Goal: Transaction & Acquisition: Purchase product/service

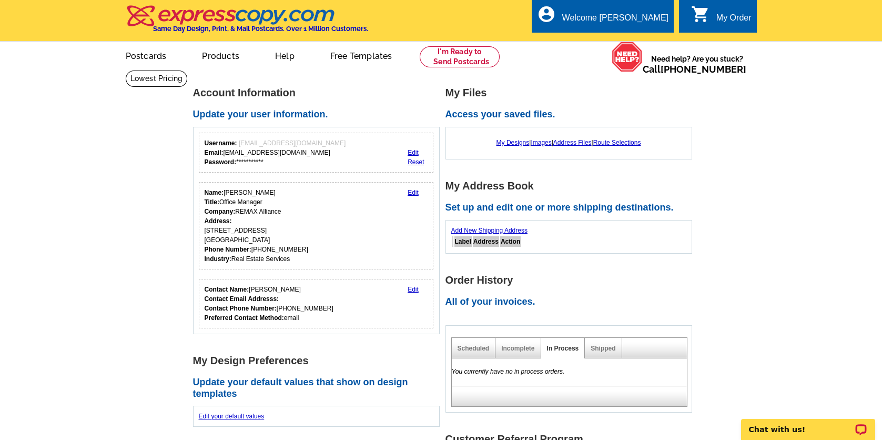
click at [722, 22] on div "My Order" at bounding box center [734, 20] width 35 height 15
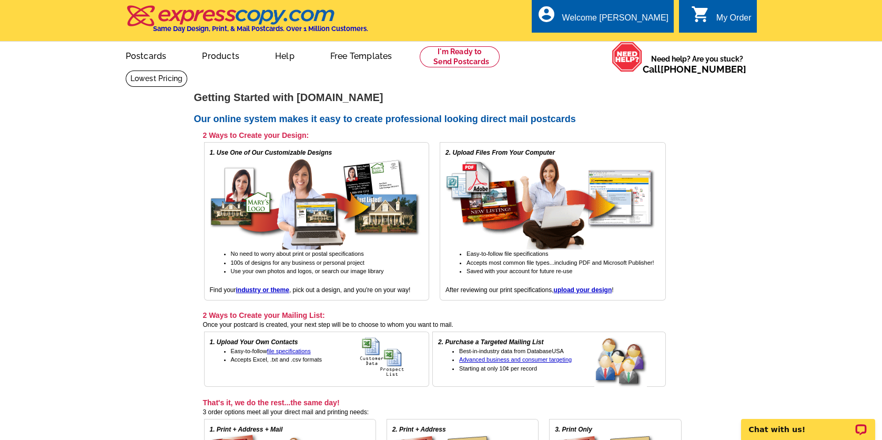
click at [722, 22] on div "My Order" at bounding box center [734, 20] width 35 height 15
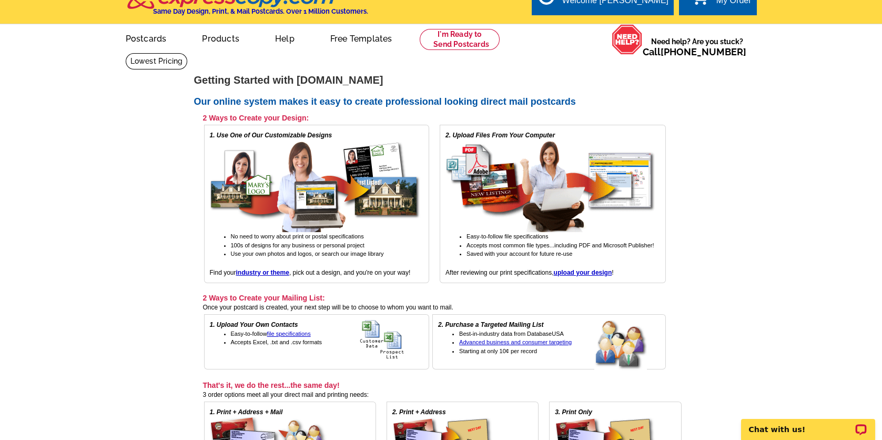
scroll to position [15, 0]
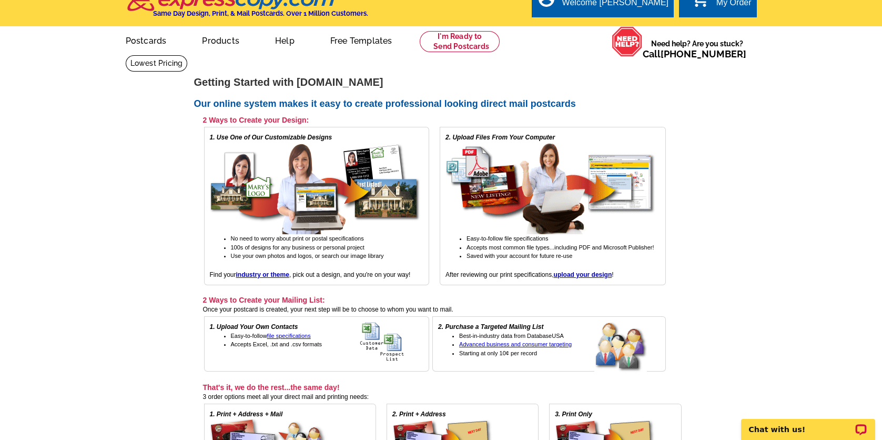
drag, startPoint x: 882, startPoint y: 213, endPoint x: 880, endPoint y: 186, distance: 26.9
click at [880, 187] on main "expresscopy.com > Getting Started Getting Started with expresscopy.com Our onli…" at bounding box center [441, 316] width 882 height 522
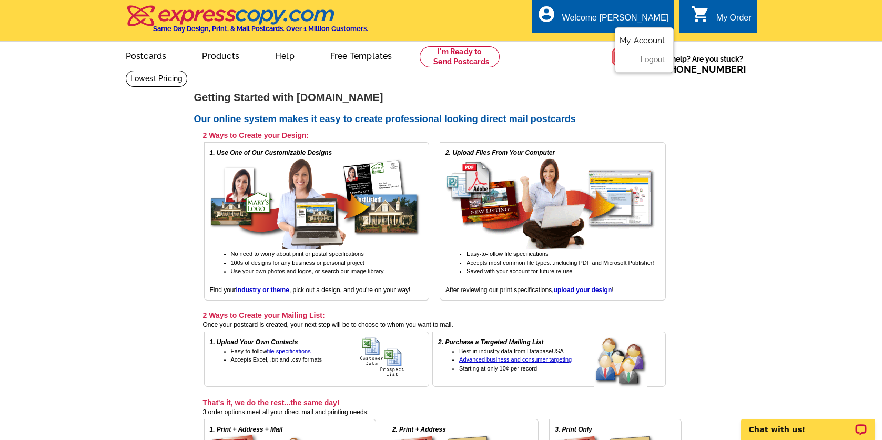
click at [637, 41] on link "My Account" at bounding box center [642, 40] width 45 height 9
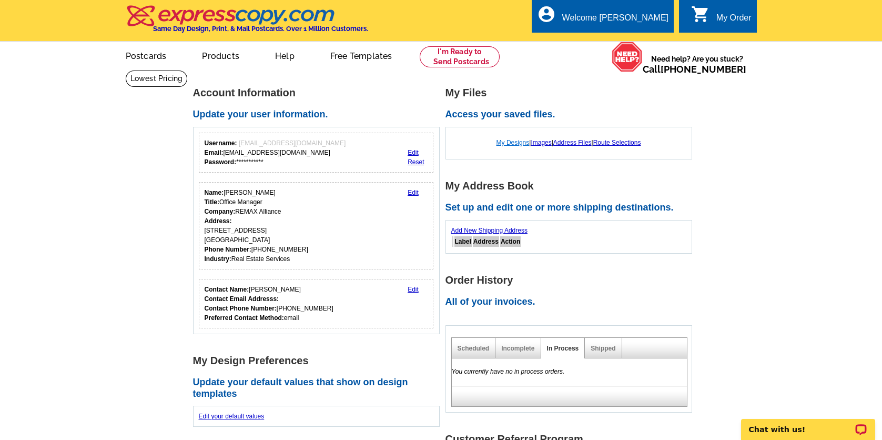
click at [508, 141] on link "My Designs" at bounding box center [513, 142] width 33 height 7
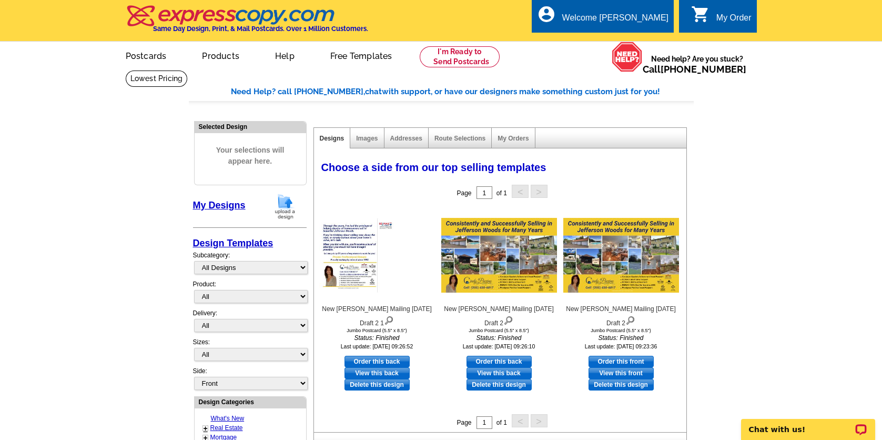
drag, startPoint x: 509, startPoint y: 386, endPoint x: 523, endPoint y: 48, distance: 337.5
click at [509, 386] on link "Delete this design" at bounding box center [499, 385] width 65 height 12
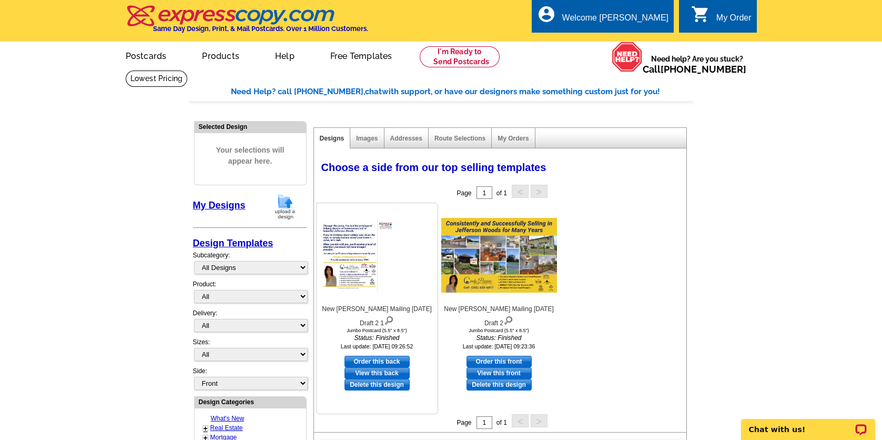
click at [357, 373] on link "View this back" at bounding box center [377, 373] width 65 height 12
click at [518, 269] on img at bounding box center [499, 255] width 116 height 75
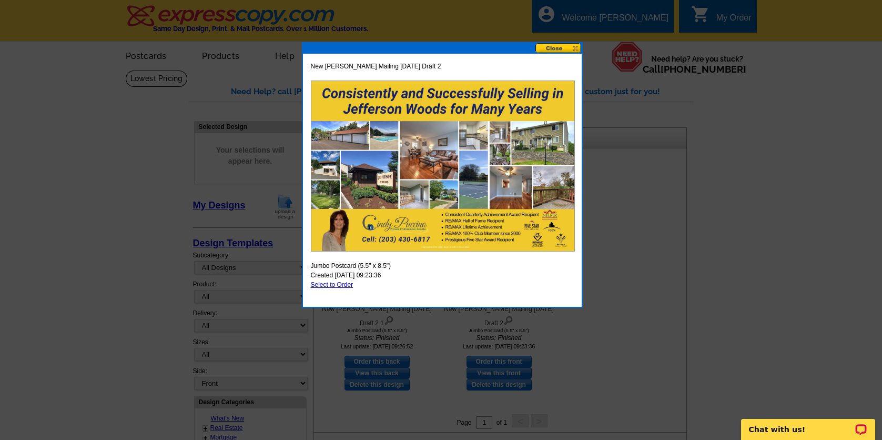
click at [571, 44] on button at bounding box center [559, 48] width 46 height 10
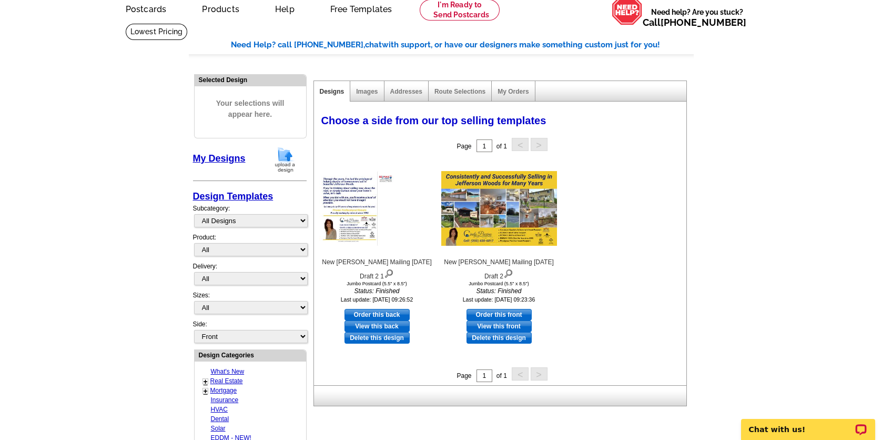
scroll to position [39, 0]
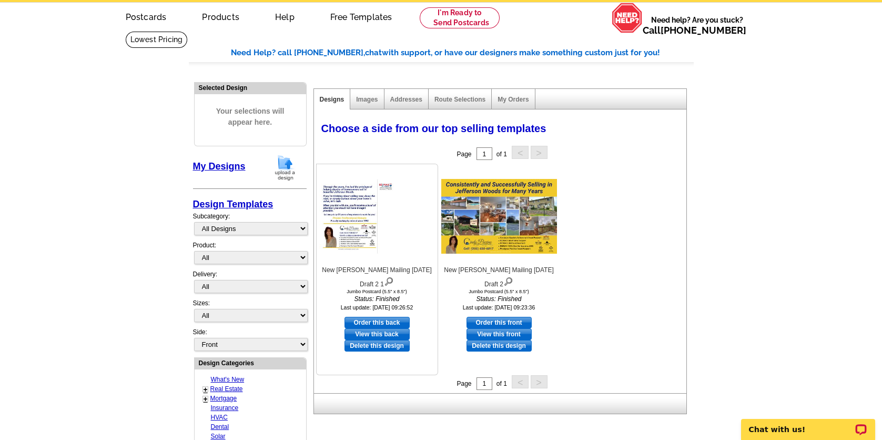
click at [395, 321] on link "Order this back" at bounding box center [377, 323] width 65 height 12
select select "2"
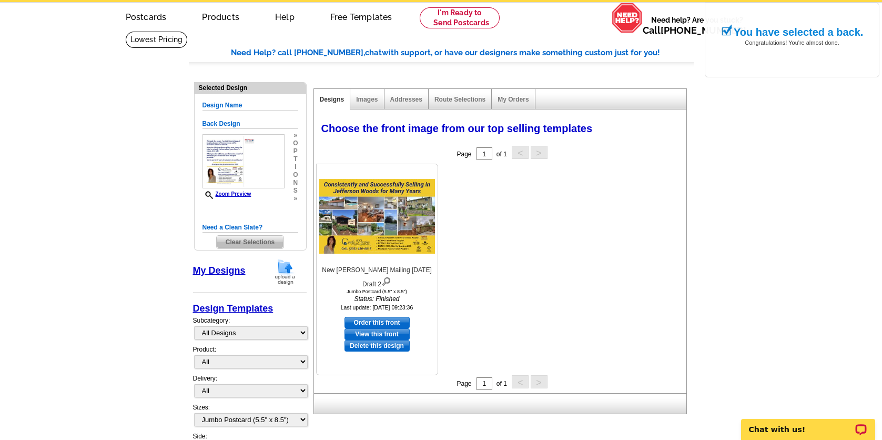
click at [388, 322] on link "Order this front" at bounding box center [377, 323] width 65 height 12
select select "back"
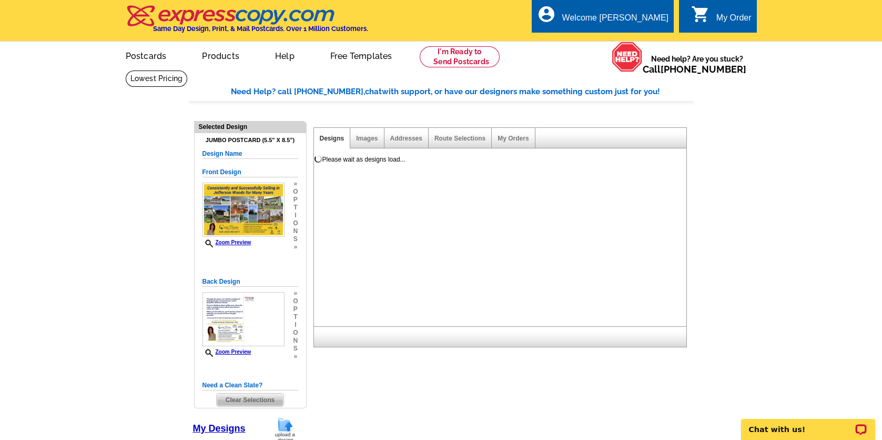
scroll to position [0, 0]
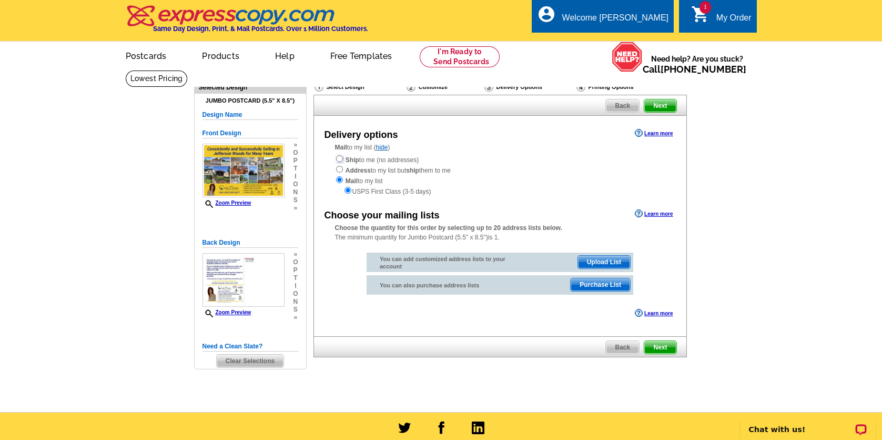
click at [339, 159] on input "radio" at bounding box center [339, 158] width 7 height 7
radio input "true"
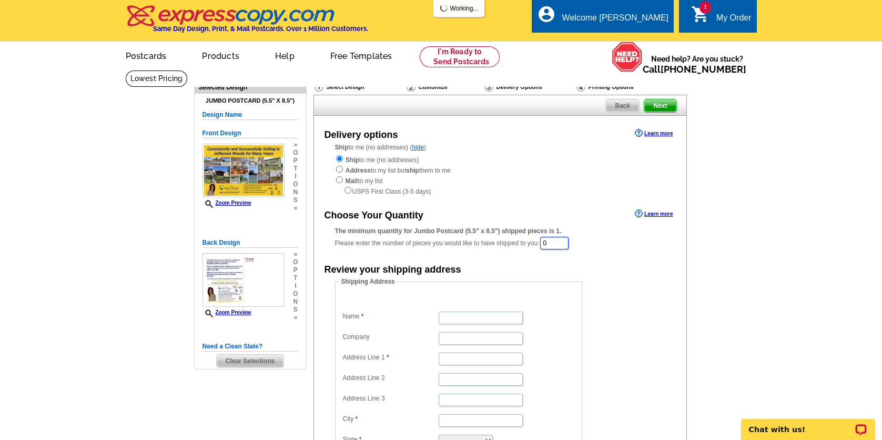
click at [558, 244] on input "0" at bounding box center [554, 243] width 28 height 13
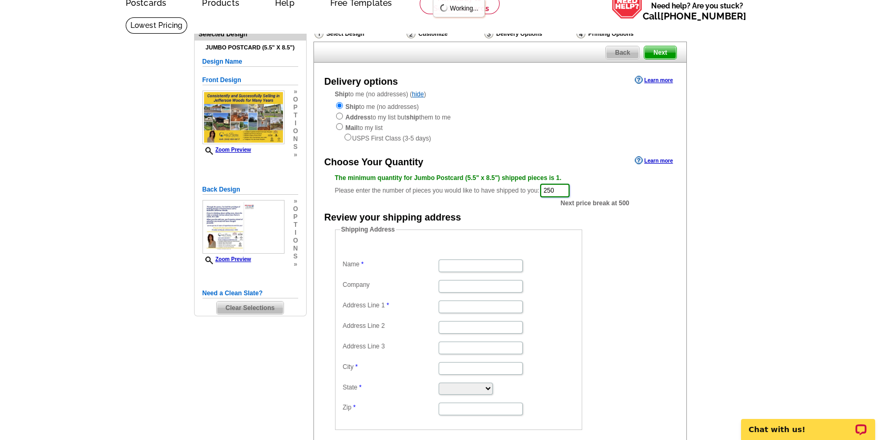
scroll to position [62, 0]
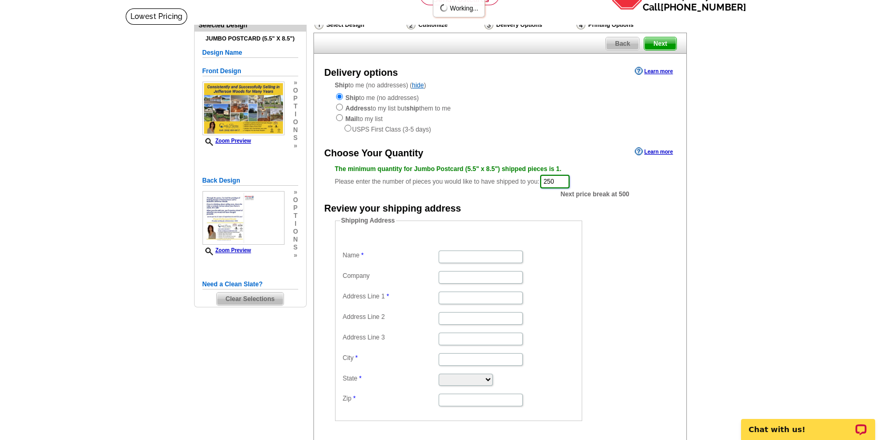
type input "250"
click at [445, 257] on input "Name" at bounding box center [481, 256] width 84 height 13
type input "R"
type input "[PERSON_NAME]"
click at [443, 280] on input "Company" at bounding box center [481, 277] width 84 height 13
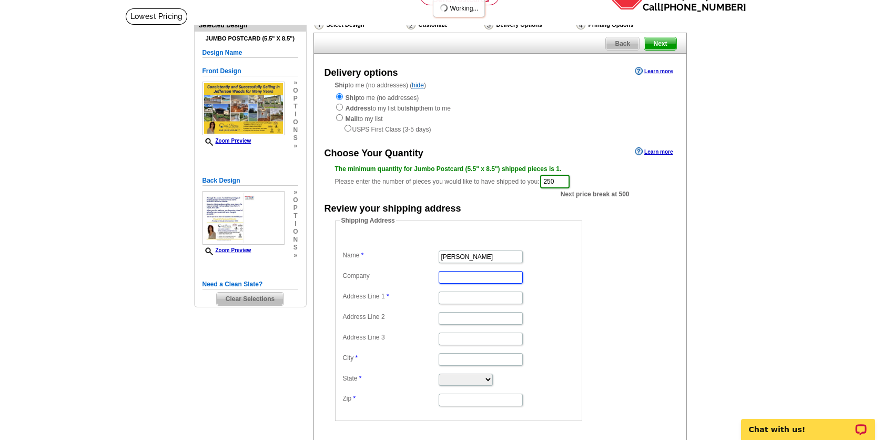
scroll to position [0, 0]
type input "RE/MAX Alliance"
click at [730, 300] on main "Need Help? call 800-260-5887, chat with support, or have our designers make som…" at bounding box center [441, 262] width 882 height 509
click at [478, 320] on input "Address Line 2" at bounding box center [481, 318] width 84 height 13
type input "10 Pie Orchard Rd."
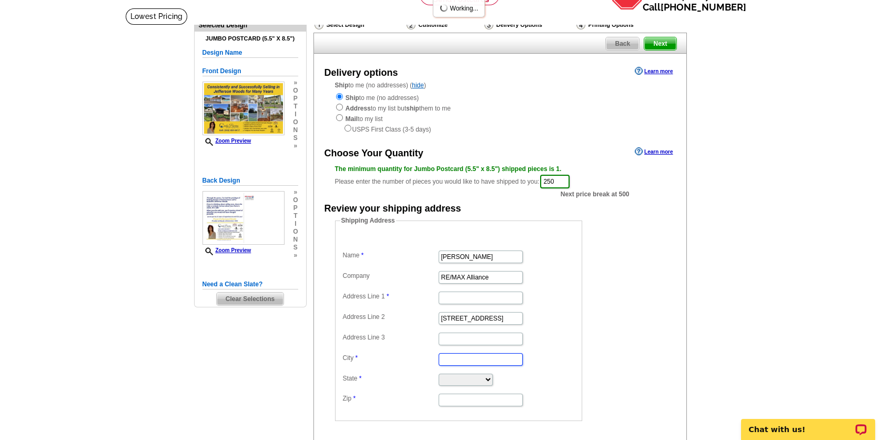
click at [468, 364] on input "City" at bounding box center [481, 359] width 84 height 13
type input "Branford"
click at [493, 379] on select "Alabama Alaska Arizona Arkansas California Colorado Connecticut District of Col…" at bounding box center [466, 380] width 54 height 12
select select "CT"
click at [439, 374] on select "Alabama Alaska Arizona Arkansas California Colorado Connecticut District of Col…" at bounding box center [466, 380] width 54 height 12
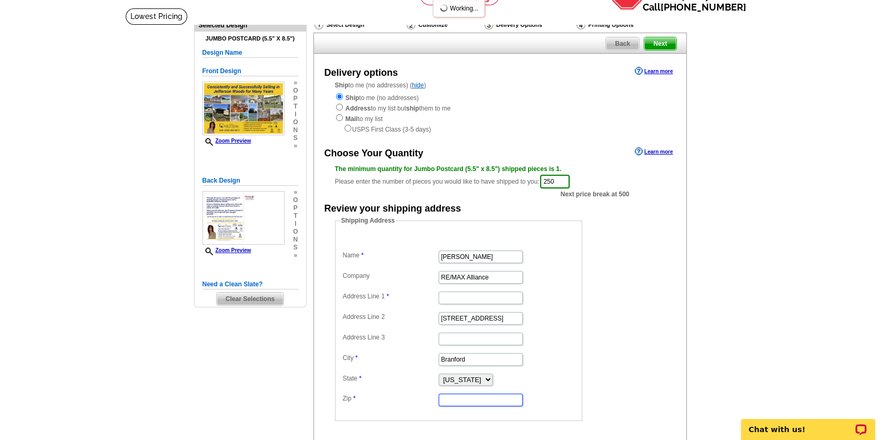
click at [467, 400] on input "Zip" at bounding box center [481, 400] width 84 height 13
type input "06405"
click at [623, 415] on form "Shipping Address Name Cindy Puccino Company RE/MAX Alliance Address Line 1 Addr…" at bounding box center [500, 318] width 330 height 205
click at [455, 319] on input "10 Pie Orchard Rd." at bounding box center [481, 318] width 84 height 13
click at [456, 318] on input "10 Pie Orchard Rd." at bounding box center [481, 318] width 84 height 13
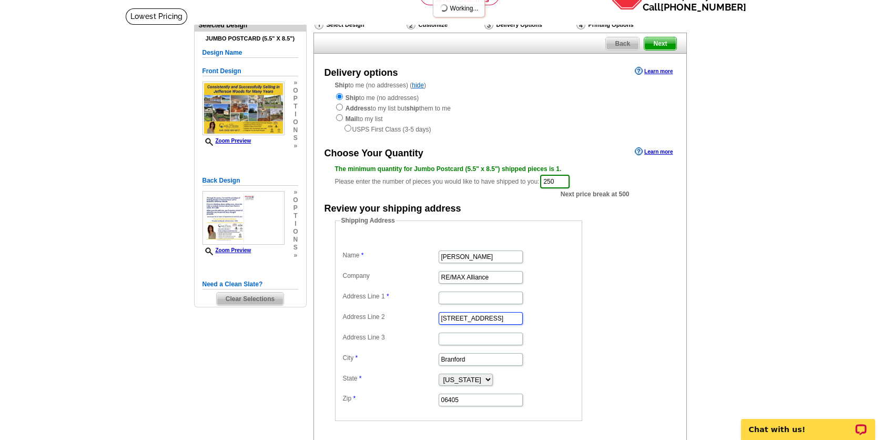
type input "[STREET_ADDRESS]"
click at [595, 315] on dd "Shipping Address Name Cindy Puccino Company RE/MAX Alliance Address Line 1 Addr…" at bounding box center [475, 318] width 280 height 205
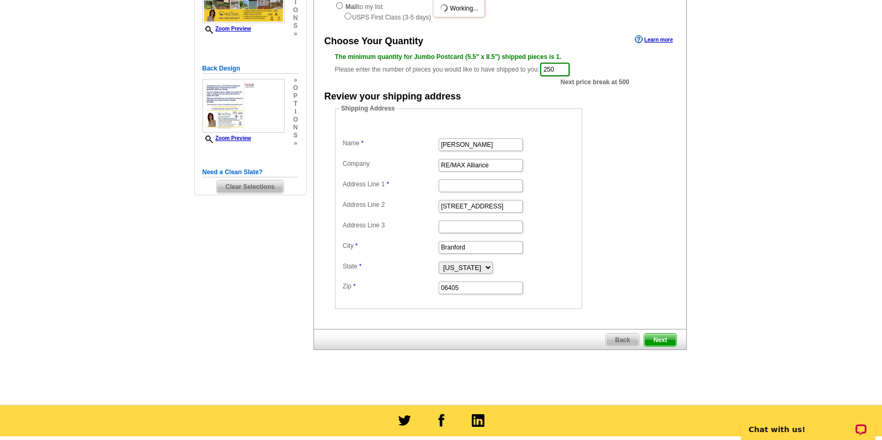
scroll to position [190, 0]
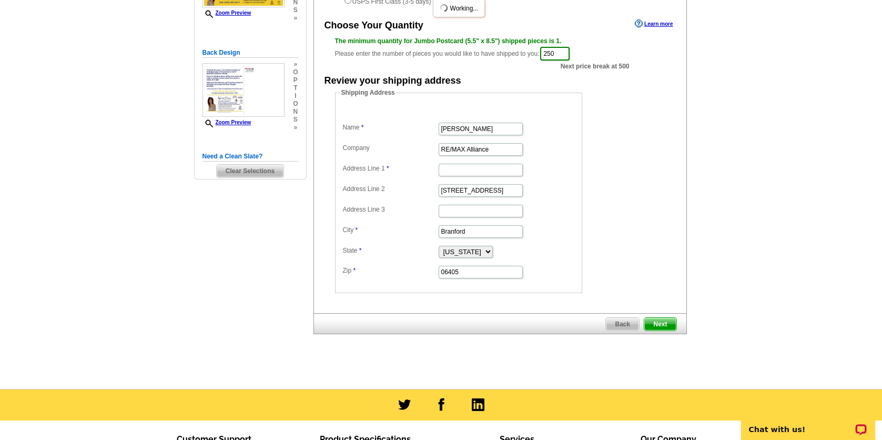
click at [665, 321] on span "Next" at bounding box center [660, 324] width 32 height 13
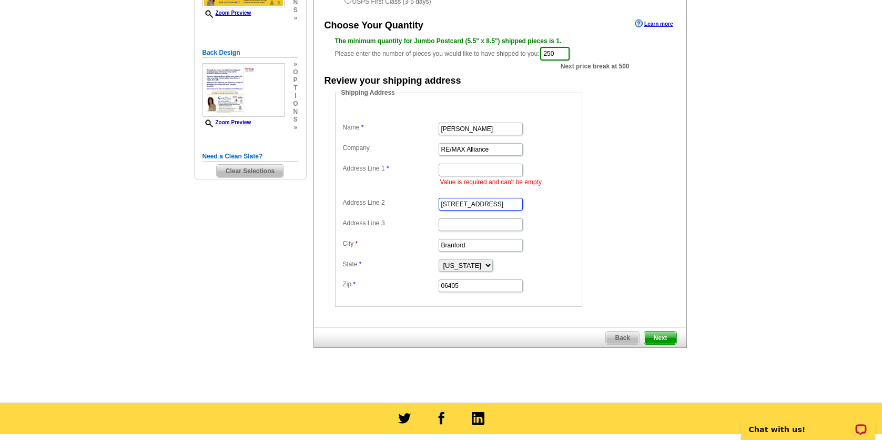
drag, startPoint x: 487, startPoint y: 204, endPoint x: 431, endPoint y: 197, distance: 56.1
click at [431, 197] on dd "[STREET_ADDRESS]" at bounding box center [458, 203] width 237 height 16
paste input "[STREET_ADDRESS]"
type input "[STREET_ADDRESS]"
click at [402, 211] on dd "[STREET_ADDRESS]" at bounding box center [458, 203] width 237 height 16
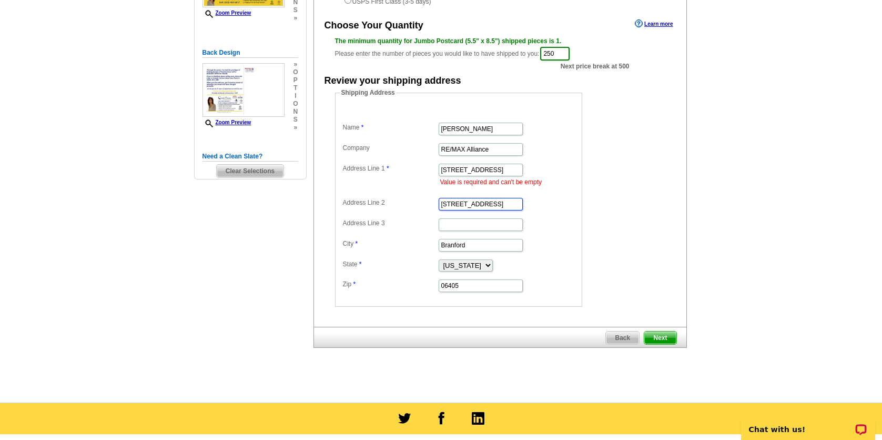
click at [508, 205] on input "[STREET_ADDRESS]" at bounding box center [481, 204] width 84 height 13
type input "1"
click at [609, 232] on dd "Shipping Address Name Cindy Puccino Company RE/MAX Alliance Address Line 1 10 P…" at bounding box center [475, 197] width 280 height 219
click at [654, 336] on span "Next" at bounding box center [660, 337] width 32 height 13
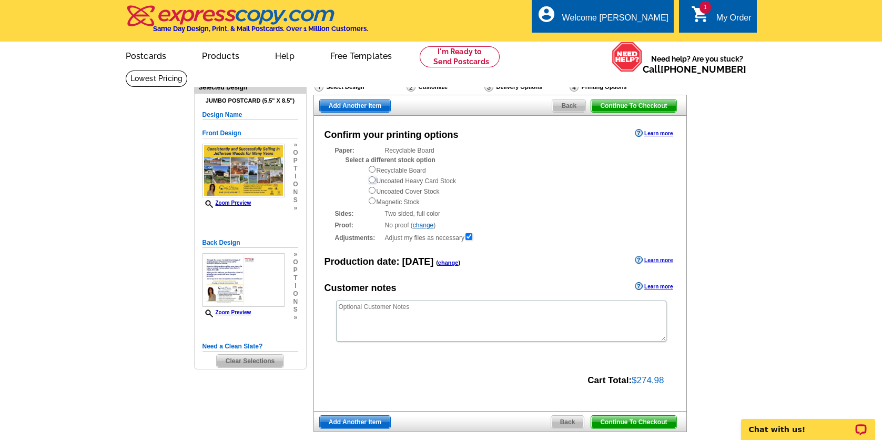
click at [370, 183] on input "radio" at bounding box center [372, 179] width 7 height 7
radio input "true"
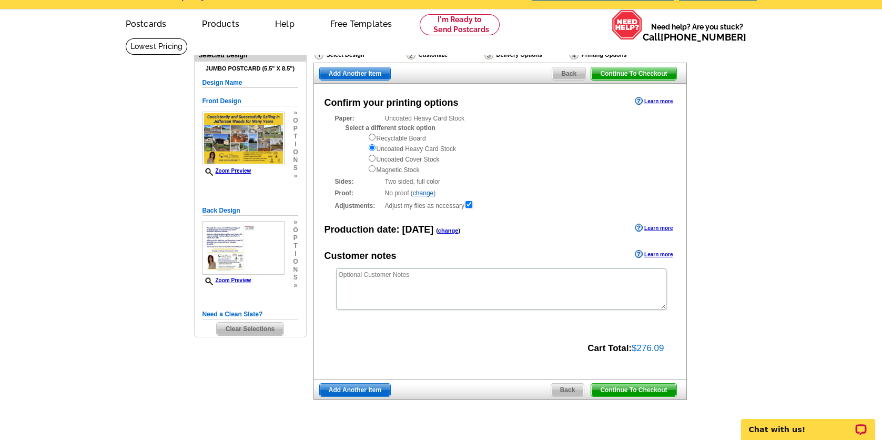
scroll to position [35, 0]
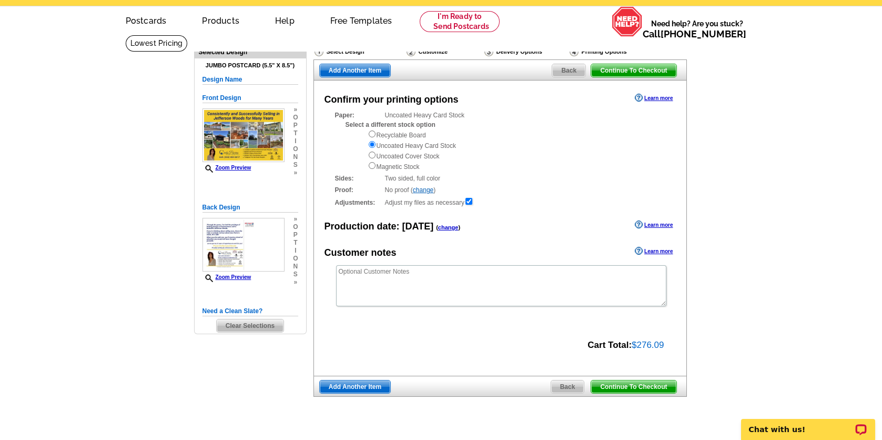
click at [646, 390] on span "Continue To Checkout" at bounding box center [633, 386] width 85 height 13
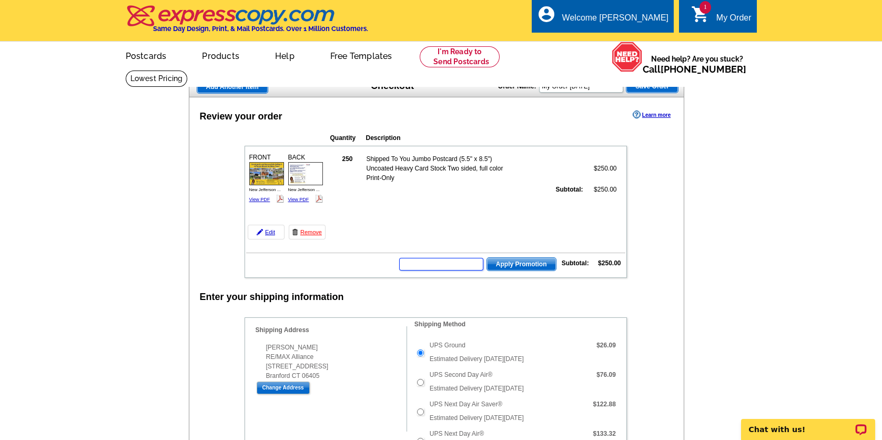
click at [442, 266] on input "text" at bounding box center [441, 264] width 84 height 13
type input "SMS75m"
click at [536, 263] on span "Apply Promotion" at bounding box center [521, 264] width 69 height 13
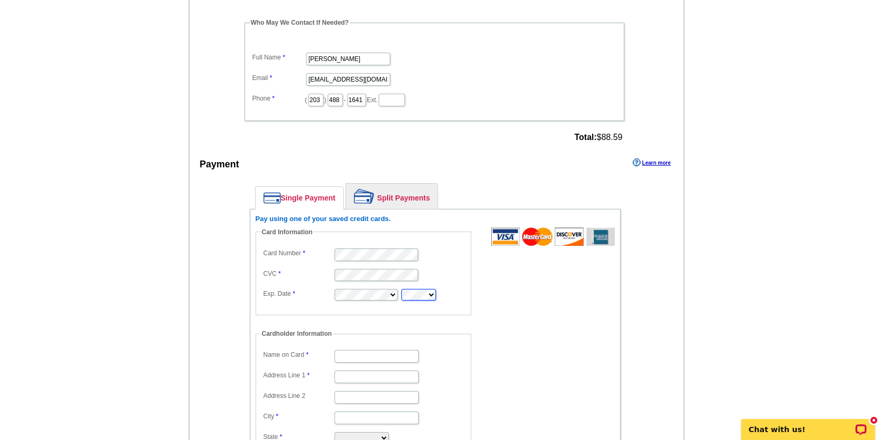
scroll to position [671, 0]
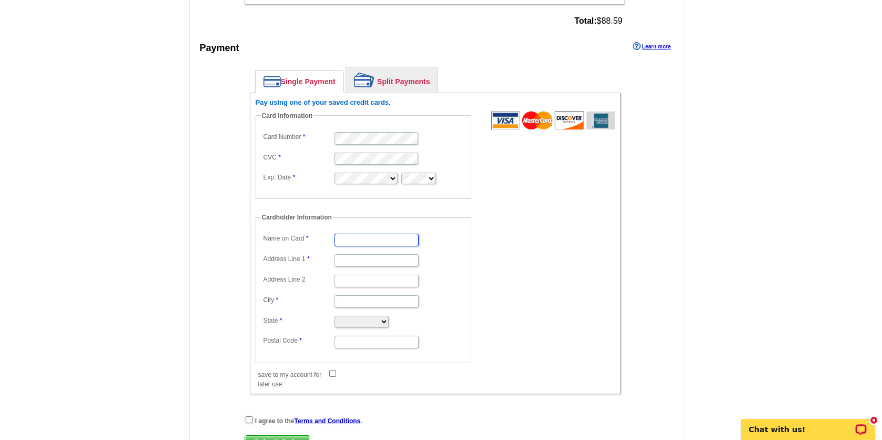
click at [393, 236] on input "Name on Card" at bounding box center [377, 240] width 84 height 13
click at [361, 234] on input "Cynthia Puccino" at bounding box center [377, 240] width 84 height 13
type input "[PERSON_NAME]"
click at [355, 254] on input "Address Line 1" at bounding box center [377, 260] width 84 height 13
type input "[STREET_ADDRESS]"
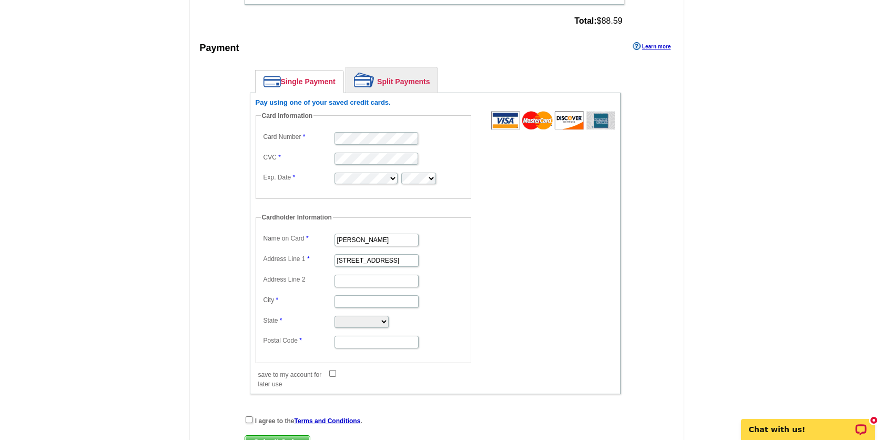
click at [580, 214] on form "Card Information Card Number CVC Exp. Date Cardholder Information Name on Card …" at bounding box center [435, 244] width 359 height 267
click at [346, 295] on input "City" at bounding box center [377, 301] width 84 height 13
type input "East Haven"
click at [503, 258] on form "Card Information Card Number CVC Exp. Date Cardholder Information Name on Card …" at bounding box center [435, 244] width 359 height 267
click at [389, 321] on select "Alabama Alaska Arizona Arkansas California Colorado Connecticut District of Col…" at bounding box center [362, 322] width 54 height 12
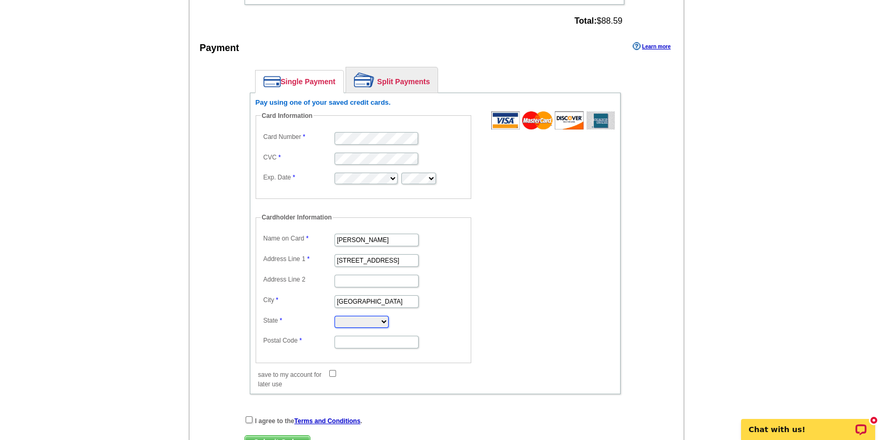
select select "CT"
click at [335, 316] on select "Alabama Alaska Arizona Arkansas California Colorado Connecticut District of Col…" at bounding box center [362, 322] width 54 height 12
click at [361, 338] on input "Postal Code" at bounding box center [377, 342] width 84 height 13
type input "06512"
click at [488, 311] on form "Card Information Card Number CVC Exp. Date Cardholder Information Name on Card …" at bounding box center [435, 244] width 359 height 267
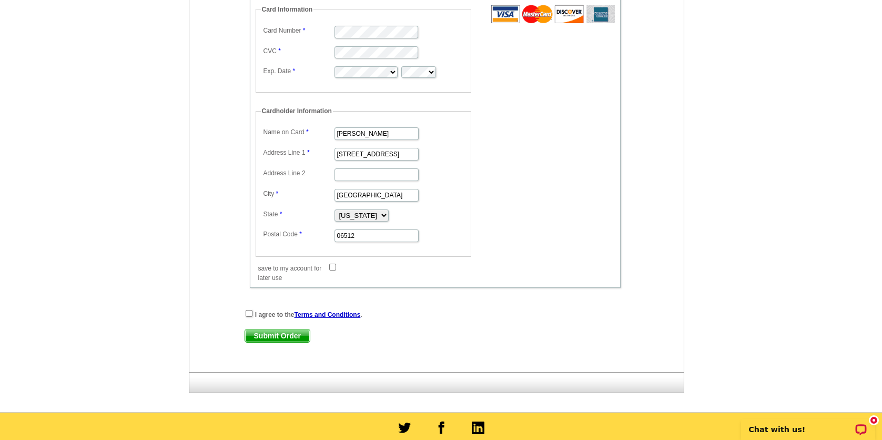
scroll to position [787, 0]
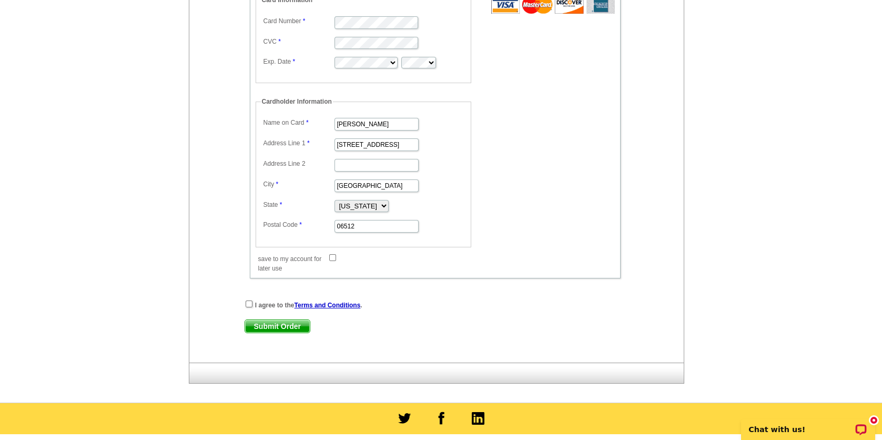
click at [248, 303] on div "I agree to the Terms and Conditions ." at bounding box center [435, 304] width 381 height 11
click at [249, 300] on input "checkbox" at bounding box center [249, 303] width 7 height 7
checkbox input "true"
click at [289, 323] on span "Submit Order" at bounding box center [277, 326] width 65 height 13
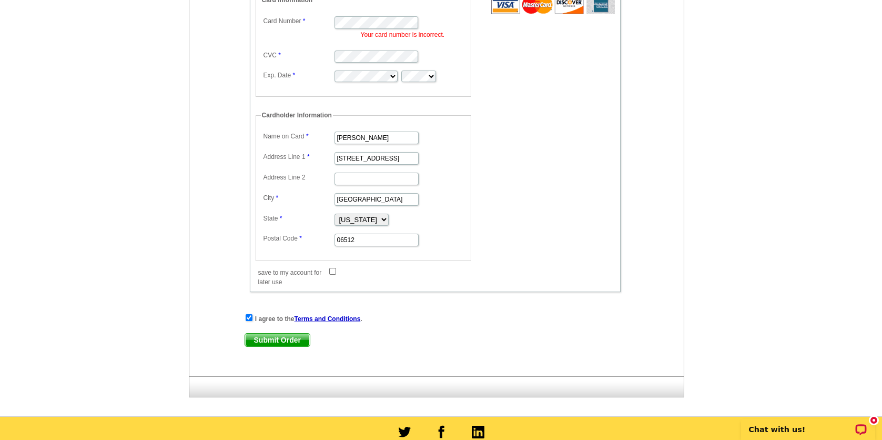
click at [271, 338] on span "Submit Order" at bounding box center [277, 340] width 65 height 13
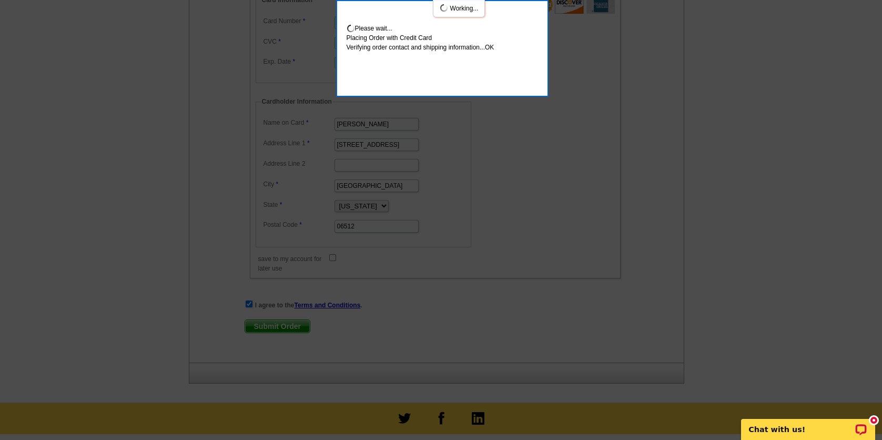
scroll to position [844, 0]
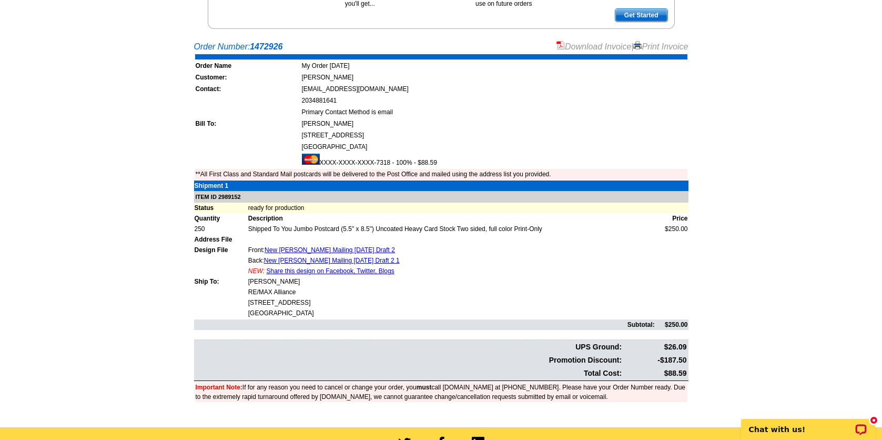
scroll to position [198, 0]
